Goal: Navigation & Orientation: Find specific page/section

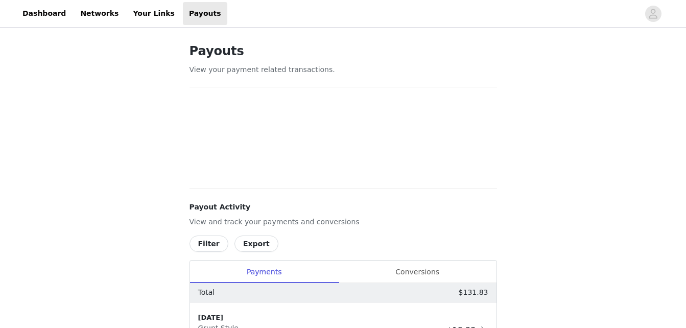
scroll to position [484, 0]
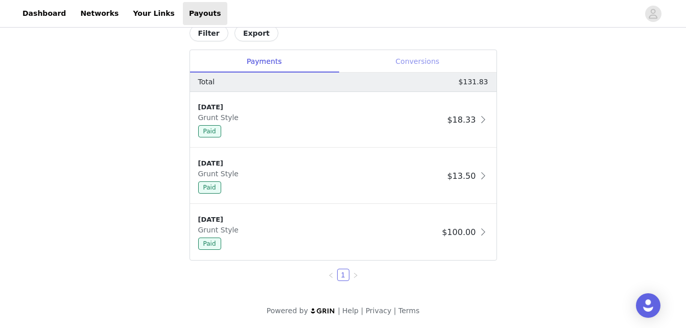
click at [421, 59] on div "Conversions" at bounding box center [418, 61] width 158 height 23
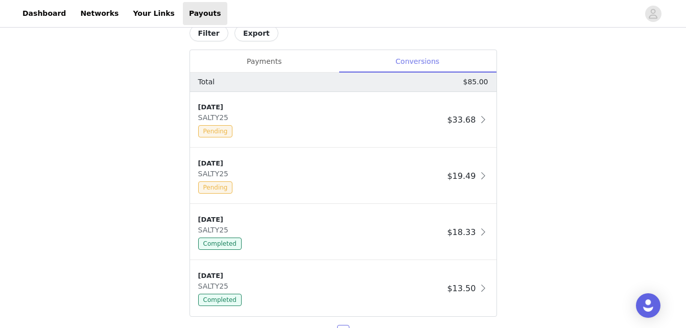
scroll to position [444, 0]
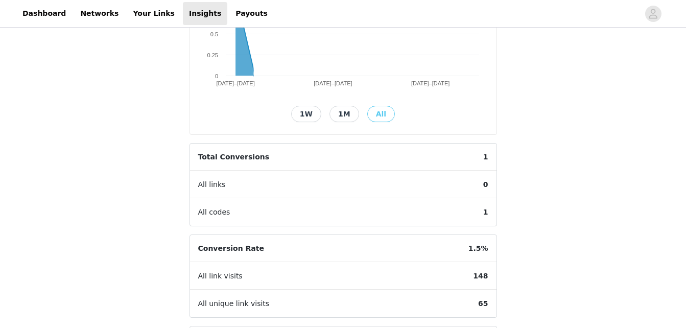
scroll to position [187, 0]
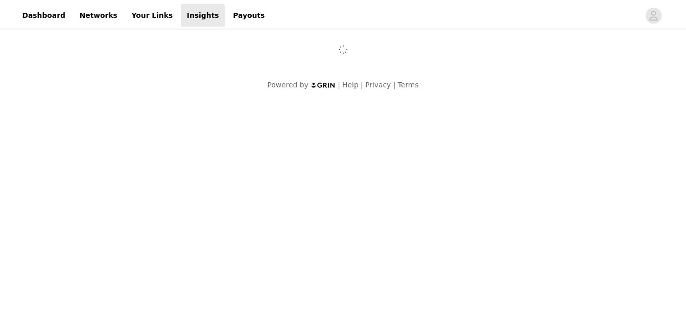
scroll to position [187, 0]
